Goal: Browse casually

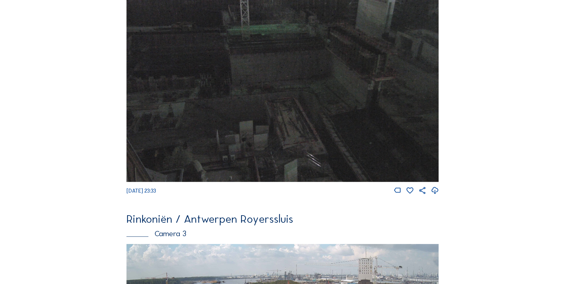
scroll to position [747, 0]
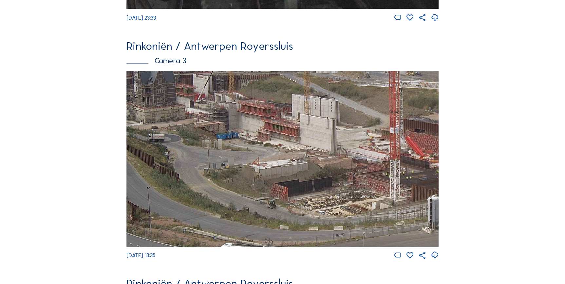
drag, startPoint x: 226, startPoint y: 158, endPoint x: 368, endPoint y: 160, distance: 142.3
click at [368, 160] on img at bounding box center [283, 159] width 313 height 176
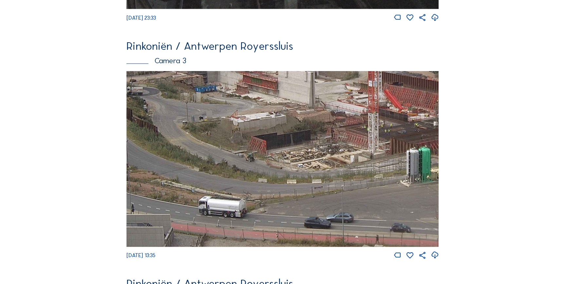
drag, startPoint x: 315, startPoint y: 169, endPoint x: 282, endPoint y: 107, distance: 70.5
click at [282, 108] on img at bounding box center [283, 159] width 313 height 176
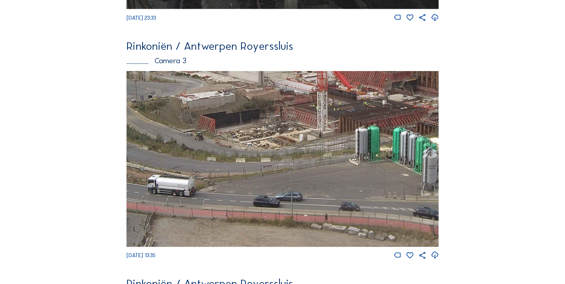
drag, startPoint x: 321, startPoint y: 167, endPoint x: 282, endPoint y: 160, distance: 39.6
click at [282, 160] on img at bounding box center [283, 159] width 313 height 176
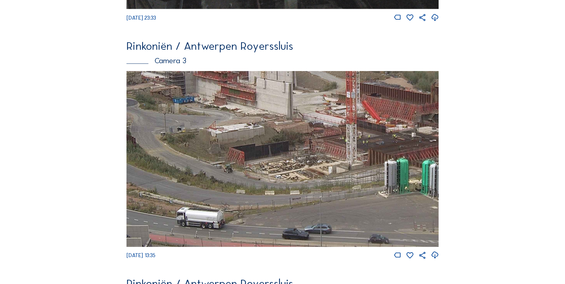
drag, startPoint x: 307, startPoint y: 139, endPoint x: 335, endPoint y: 171, distance: 42.7
click at [335, 171] on img at bounding box center [283, 159] width 313 height 176
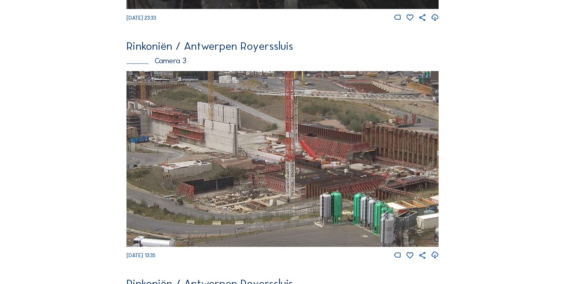
drag, startPoint x: 263, startPoint y: 148, endPoint x: 222, endPoint y: 190, distance: 58.7
click at [222, 190] on img at bounding box center [283, 159] width 313 height 176
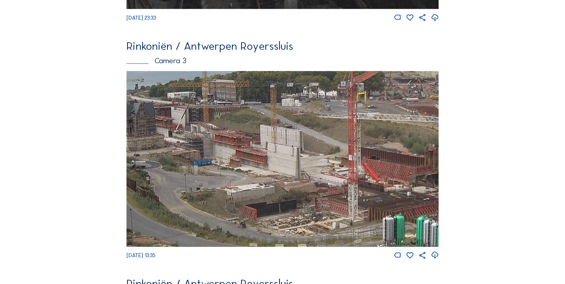
drag, startPoint x: 208, startPoint y: 170, endPoint x: 268, endPoint y: 186, distance: 62.0
click at [268, 186] on img at bounding box center [283, 159] width 313 height 176
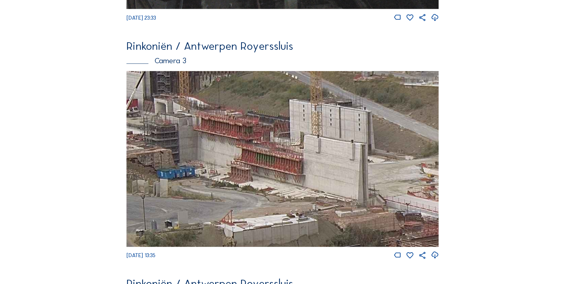
drag, startPoint x: 243, startPoint y: 155, endPoint x: 291, endPoint y: 155, distance: 47.9
click at [291, 155] on img at bounding box center [283, 159] width 313 height 176
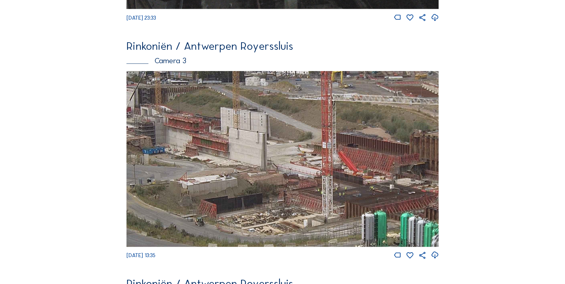
drag, startPoint x: 277, startPoint y: 162, endPoint x: 205, endPoint y: 149, distance: 72.5
click at [205, 149] on img at bounding box center [283, 159] width 313 height 176
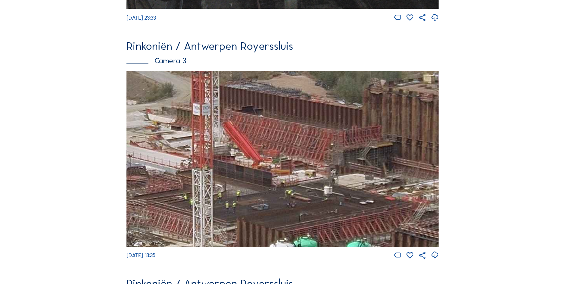
drag, startPoint x: 367, startPoint y: 167, endPoint x: 279, endPoint y: 144, distance: 91.1
click at [280, 144] on img at bounding box center [283, 159] width 313 height 176
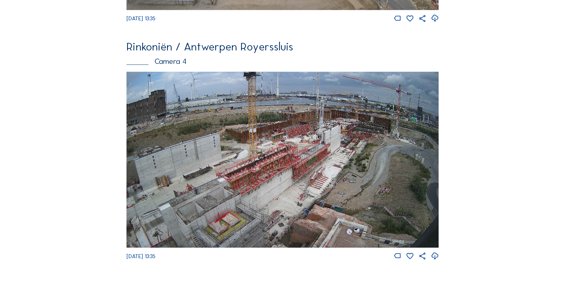
scroll to position [986, 0]
